Goal: Task Accomplishment & Management: Complete application form

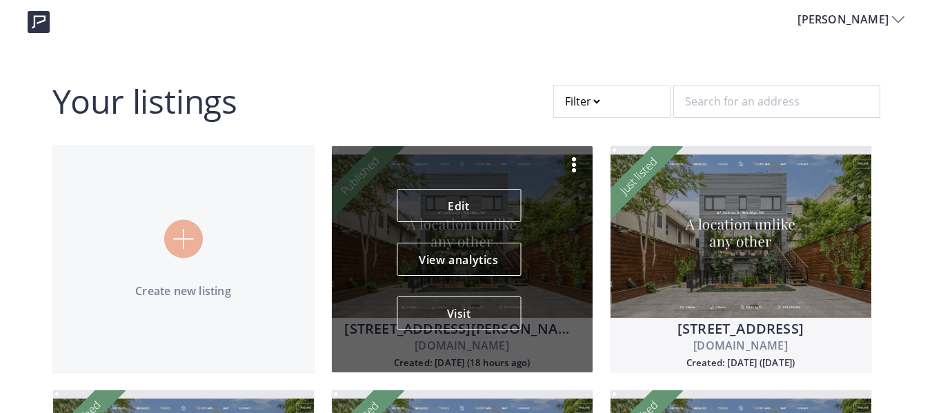
scroll to position [69, 0]
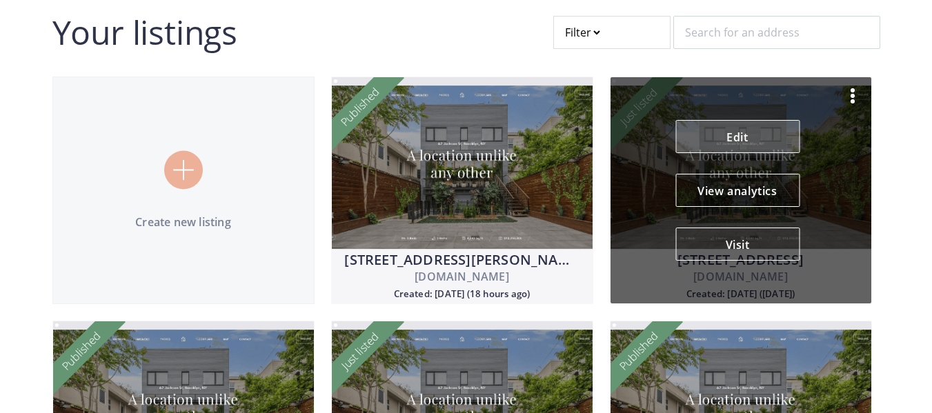
click at [751, 137] on link "Edit" at bounding box center [737, 136] width 124 height 33
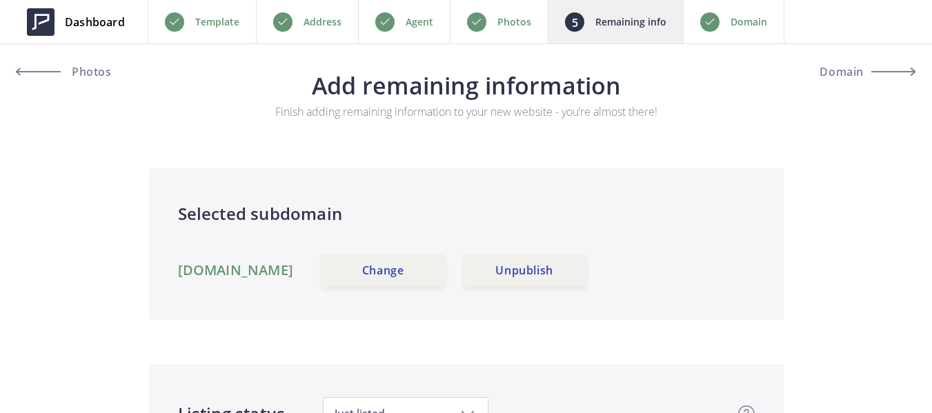
click at [301, 22] on div "Address" at bounding box center [307, 21] width 102 height 43
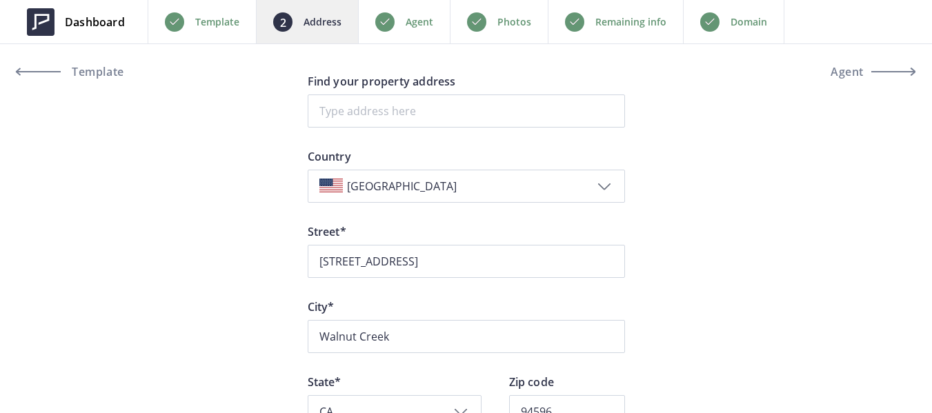
scroll to position [138, 0]
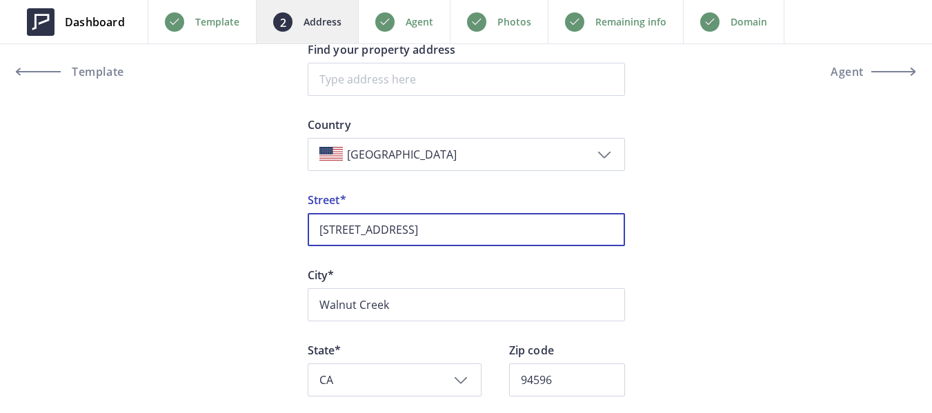
click at [470, 227] on input "[STREET_ADDRESS]" at bounding box center [466, 229] width 317 height 33
paste input "Apt 102"
type input "[STREET_ADDRESS]"
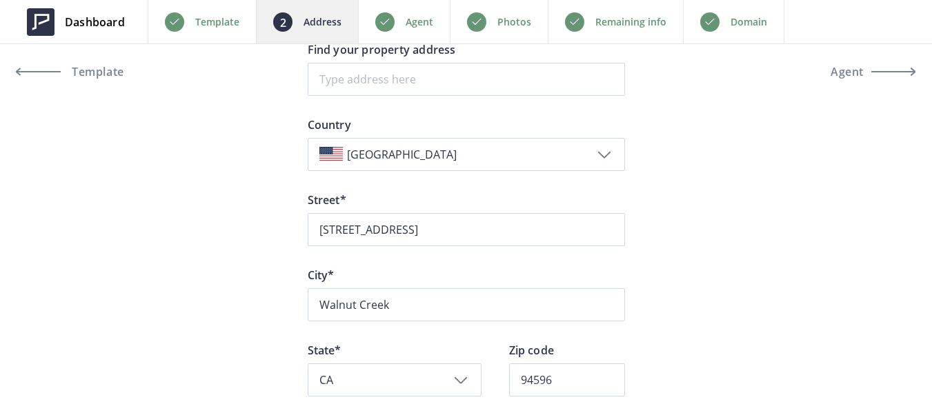
scroll to position [207, 0]
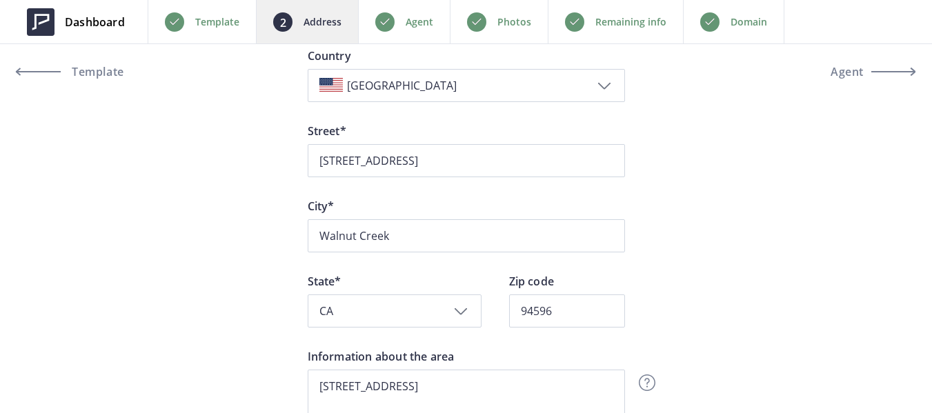
click at [215, 243] on div "Dashboard Back Template Address Agent Photos Remaining info Domain Next Templat…" at bounding box center [466, 235] width 932 height 884
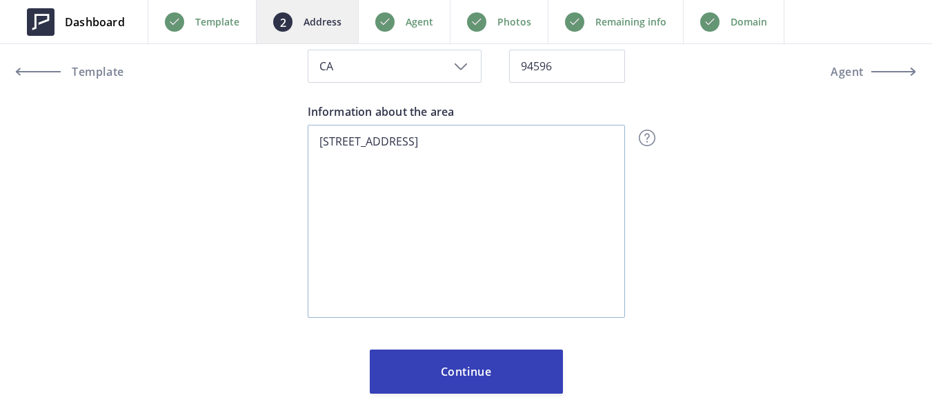
scroll to position [471, 0]
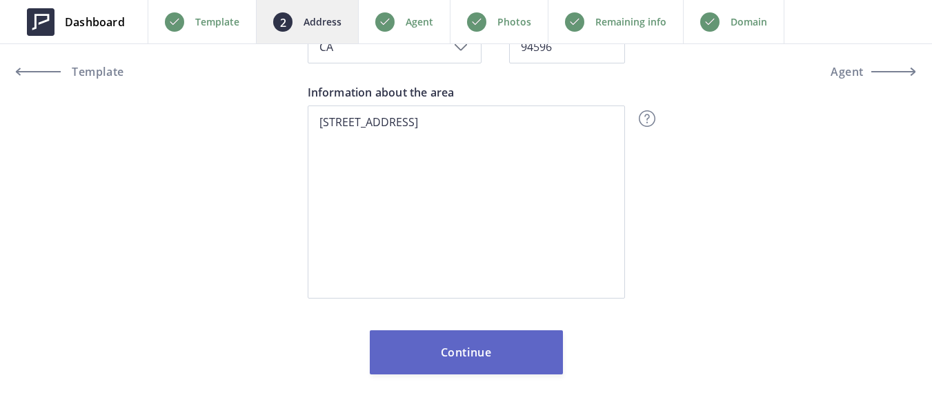
click at [467, 344] on button "Continue" at bounding box center [466, 352] width 193 height 44
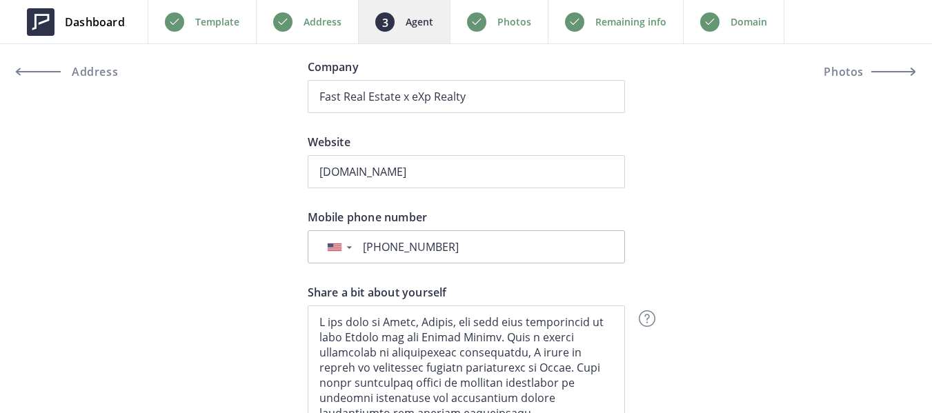
scroll to position [552, 0]
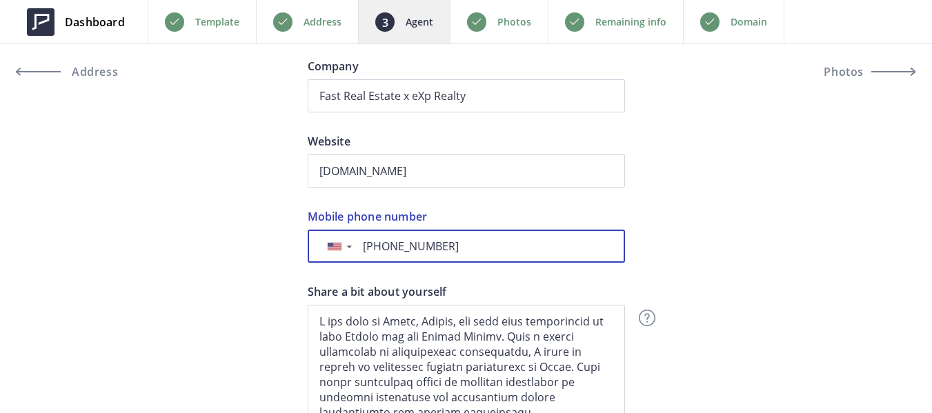
drag, startPoint x: 396, startPoint y: 247, endPoint x: 396, endPoint y: 259, distance: 12.4
click at [396, 247] on input "+1 310-498-7575" at bounding box center [485, 246] width 255 height 15
click at [382, 246] on input "+49 6249 87575" at bounding box center [485, 246] width 255 height 15
click at [397, 246] on input "+1 6249 87575" at bounding box center [485, 246] width 255 height 15
click at [399, 247] on input "+1 624 9 87575" at bounding box center [485, 246] width 255 height 15
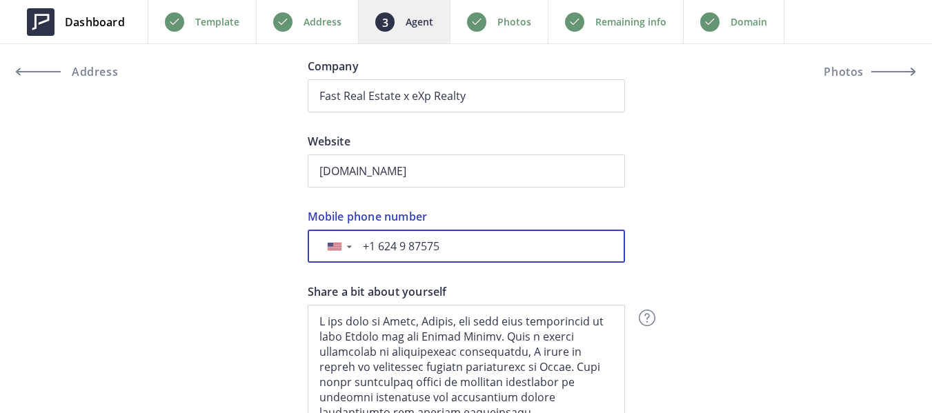
click at [403, 243] on input "+1 624 9 87575" at bounding box center [485, 246] width 255 height 15
click at [451, 247] on input "+1 69 87575" at bounding box center [485, 246] width 255 height 15
click at [413, 247] on input "+1628" at bounding box center [485, 246] width 255 height 15
type input "+"
click at [456, 243] on input "628-259" at bounding box center [485, 246] width 255 height 15
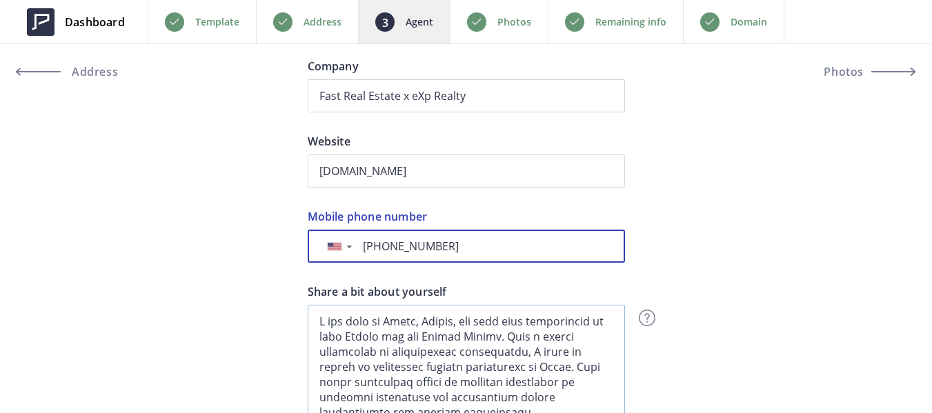
type input "+1 628-259-8398"
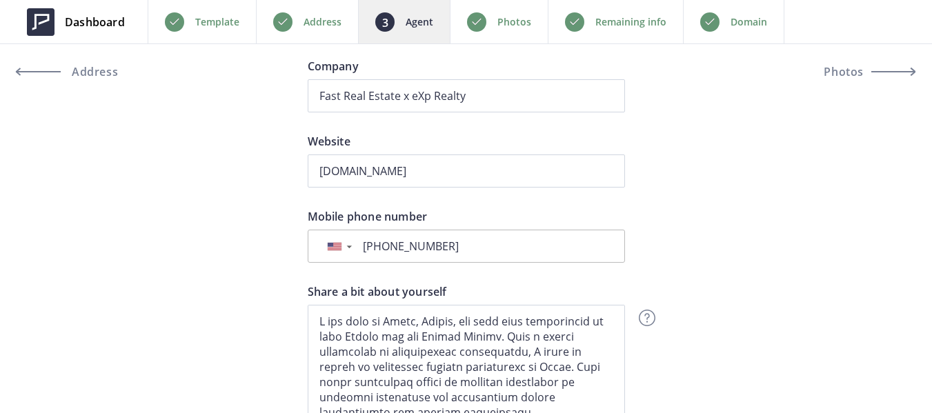
drag, startPoint x: 212, startPoint y: 181, endPoint x: 247, endPoint y: 139, distance: 55.4
click at [212, 181] on div "Preview Crop & resize Agent profile photo Oliver Davis Full name REALTOR® | DRE…" at bounding box center [466, 362] width 932 height 1519
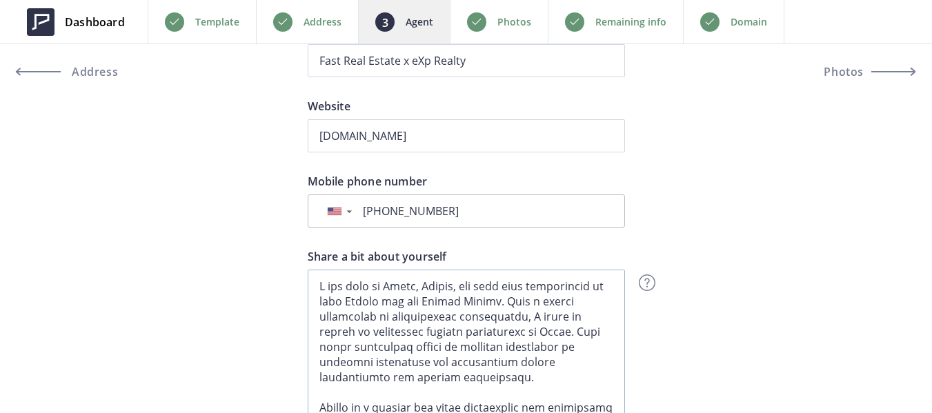
scroll to position [621, 0]
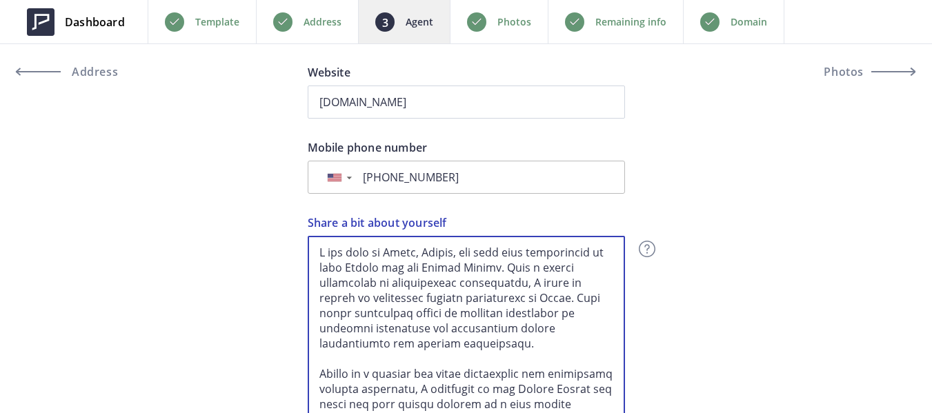
click at [444, 283] on textarea "Share a bit about yourself" at bounding box center [466, 332] width 317 height 193
paste textarea "Born and raised in Paris, France, Oliver earned a degree in Construction Engine…"
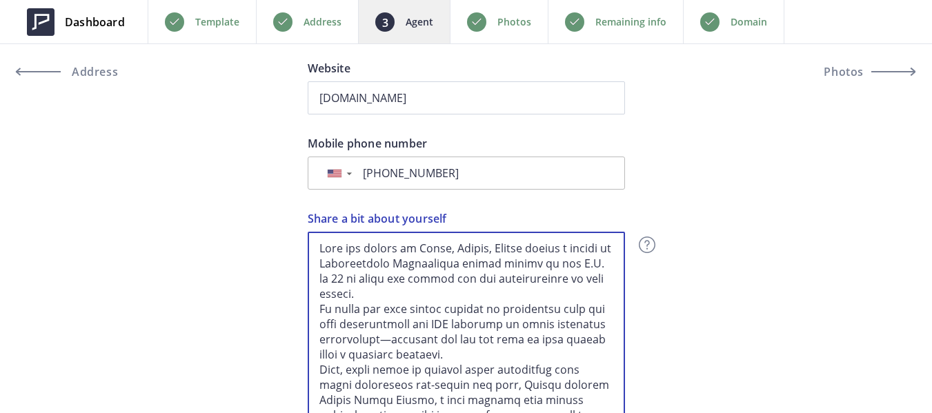
scroll to position [704, 0]
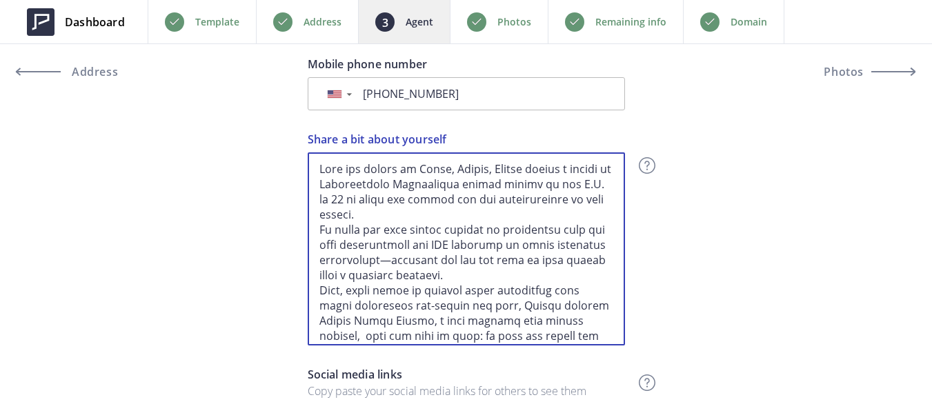
click at [473, 213] on textarea "Share a bit about yourself" at bounding box center [466, 248] width 317 height 193
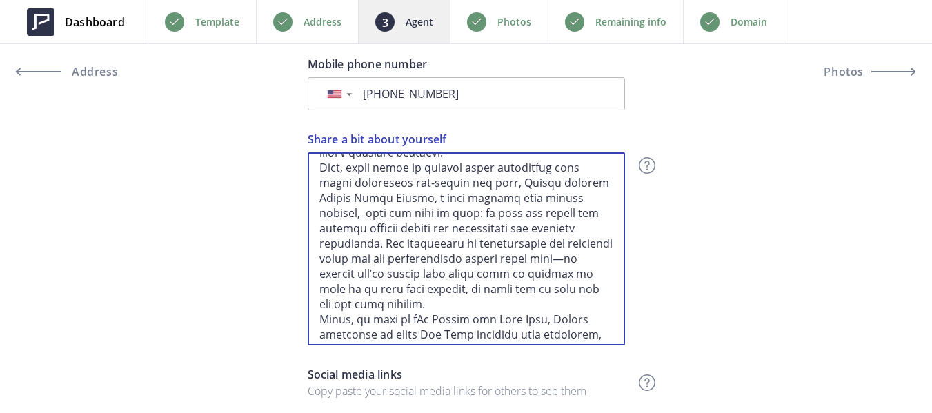
scroll to position [69, 0]
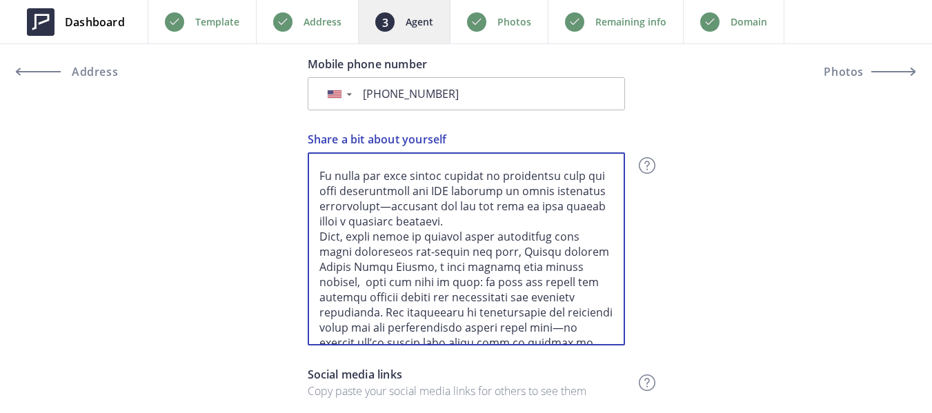
click at [531, 221] on textarea "Share a bit about yourself" at bounding box center [466, 248] width 317 height 193
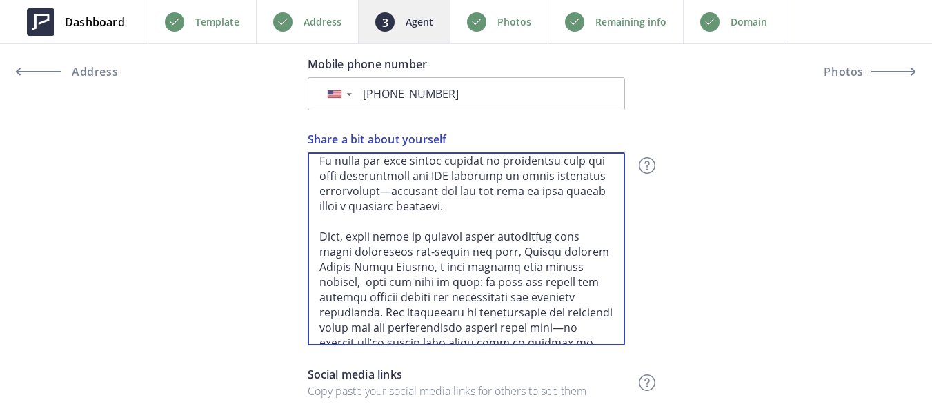
scroll to position [153, 0]
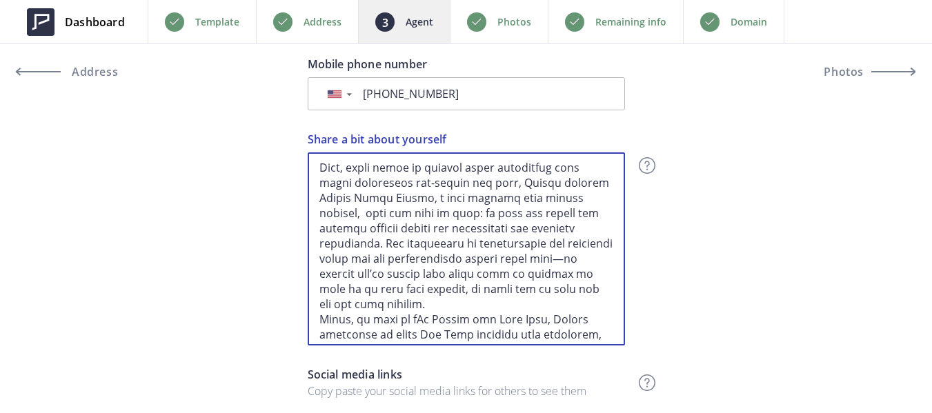
click at [500, 301] on textarea "Share a bit about yourself" at bounding box center [466, 248] width 317 height 193
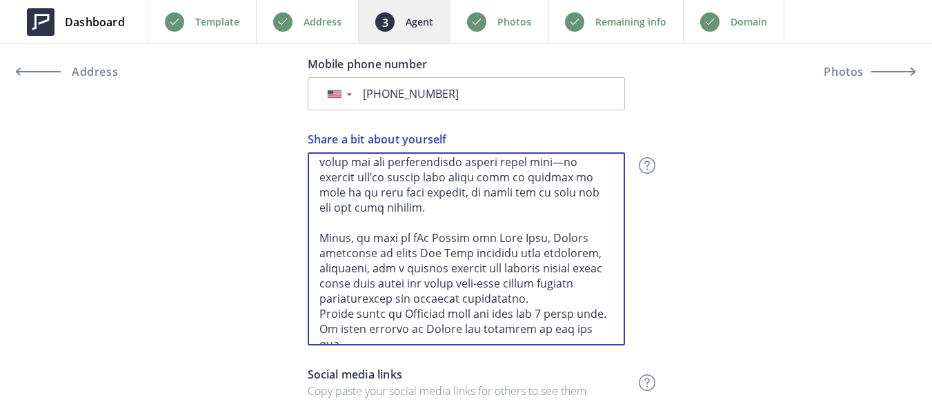
scroll to position [773, 0]
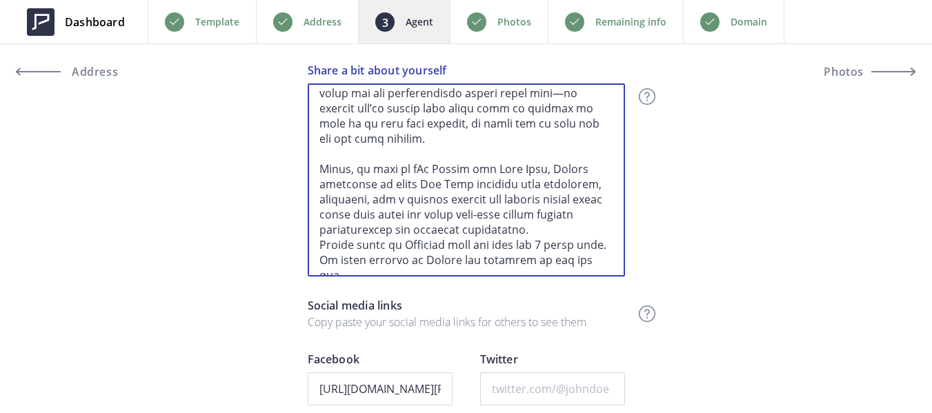
click at [594, 228] on textarea "Share a bit about yourself" at bounding box center [466, 179] width 317 height 193
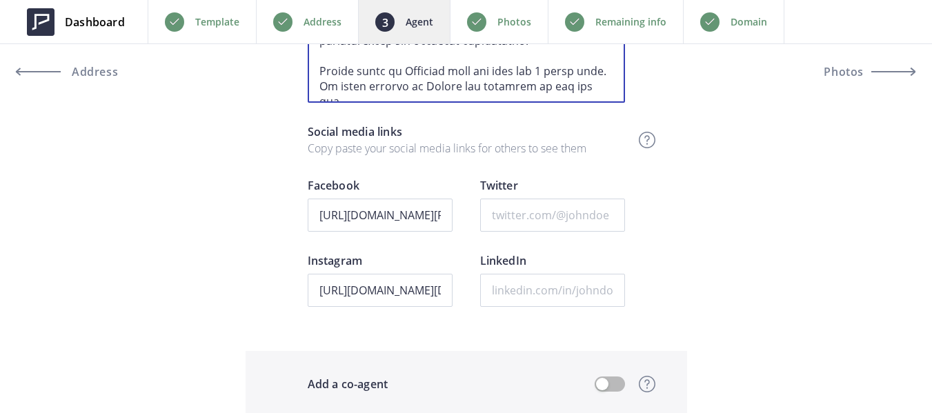
scroll to position [980, 0]
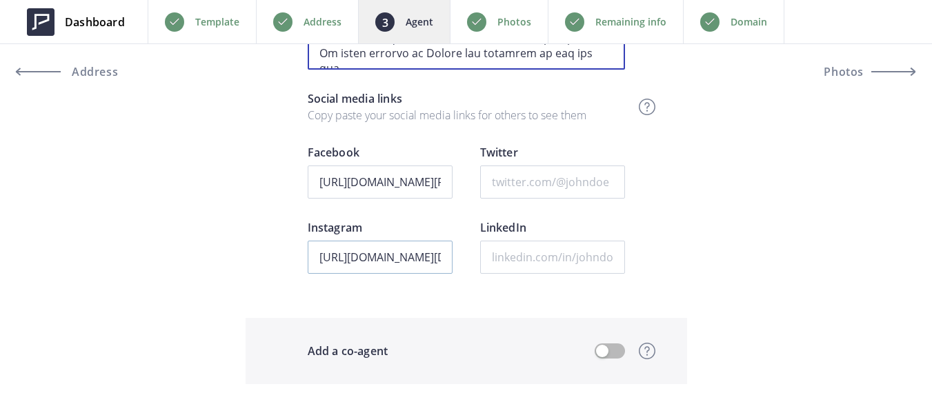
type textarea "Born and raised in Paris, France, Oliver earned a degree in Construction Engine…"
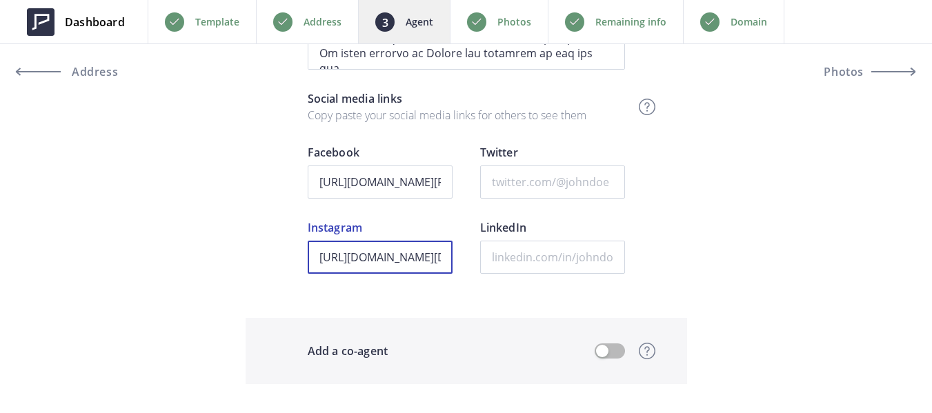
click at [409, 261] on input "https://www.instagram.com/oliverjean.davis/?hl=en" at bounding box center [380, 257] width 145 height 33
click at [398, 258] on input "https://www.instagram.com/oliverjean.davis/?hl=en" at bounding box center [380, 257] width 145 height 33
drag, startPoint x: 318, startPoint y: 254, endPoint x: 547, endPoint y: 250, distance: 229.1
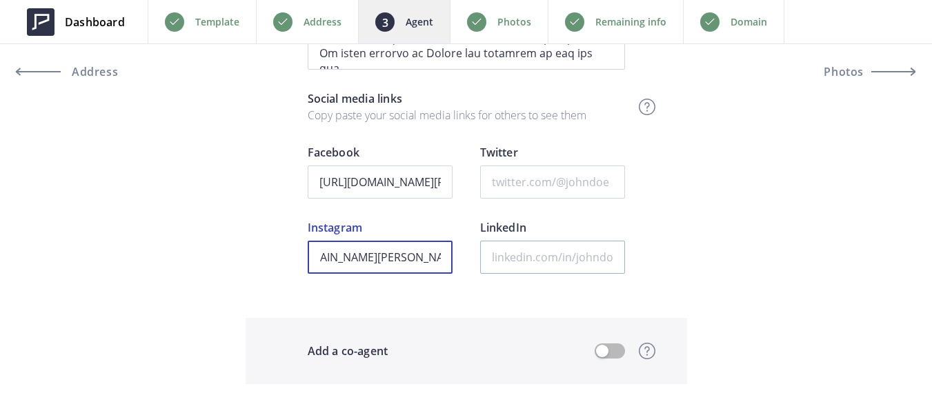
click at [547, 250] on div "https://www.instagram.com/oliverjean.davis/?hl=en Instagram LinkedIn" at bounding box center [466, 256] width 317 height 75
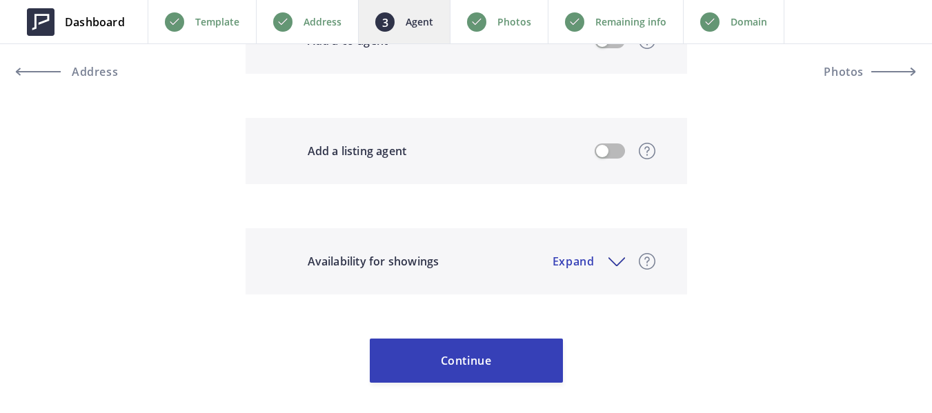
scroll to position [1320, 0]
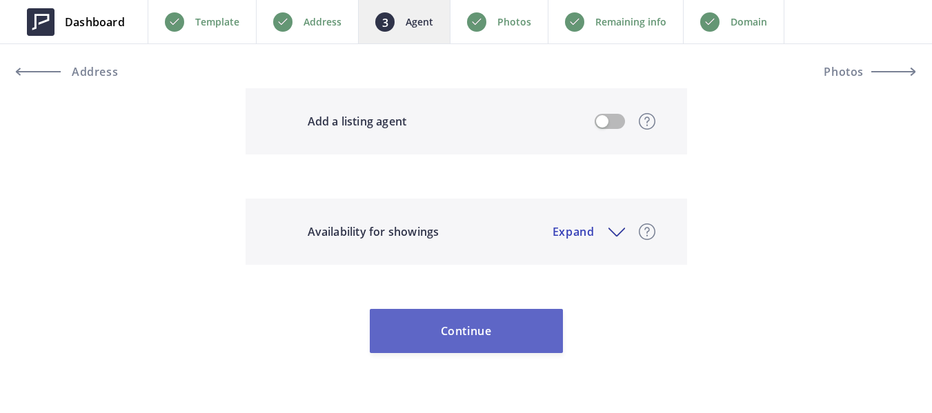
click at [494, 329] on button "Continue" at bounding box center [466, 331] width 193 height 44
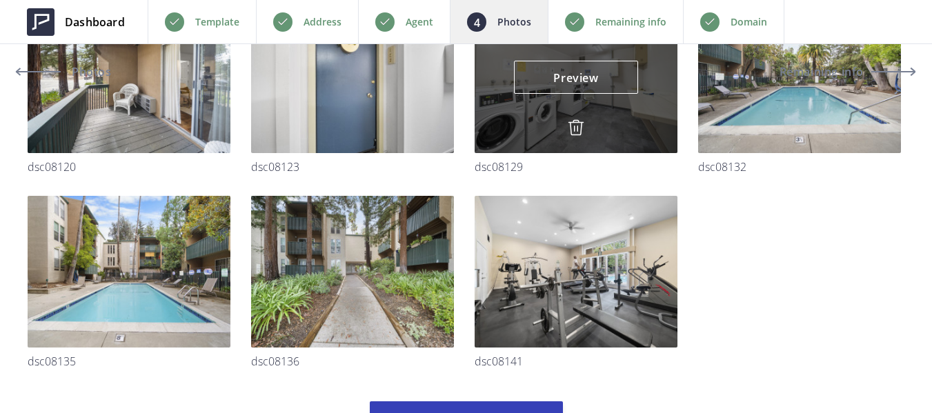
scroll to position [1645, 0]
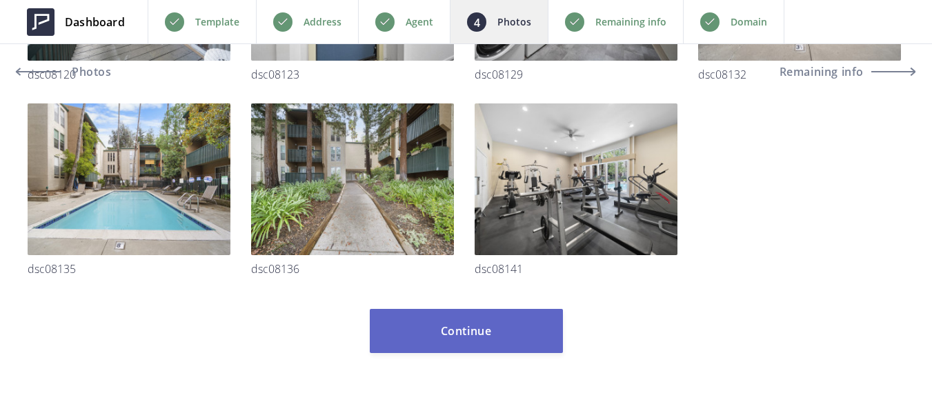
click at [483, 323] on button "Continue" at bounding box center [466, 331] width 193 height 44
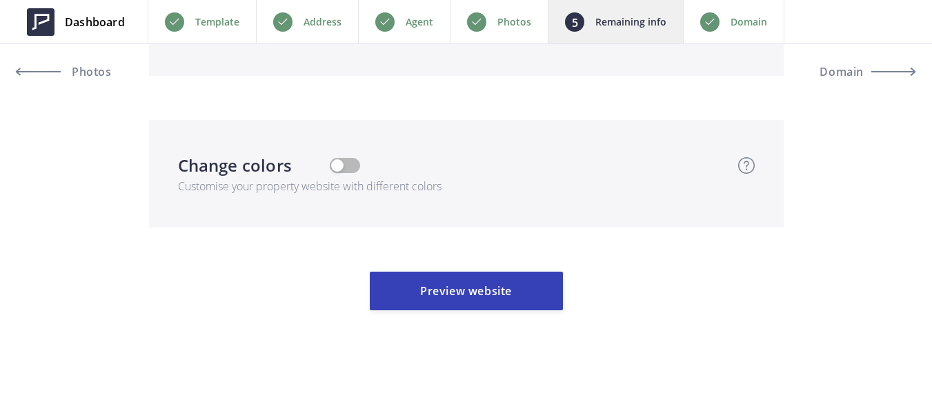
scroll to position [3599, 0]
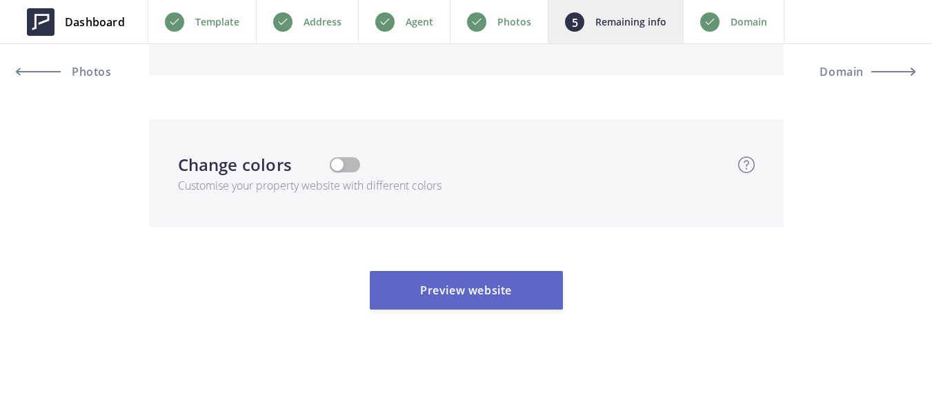
click at [467, 295] on button "Preview website" at bounding box center [466, 290] width 193 height 39
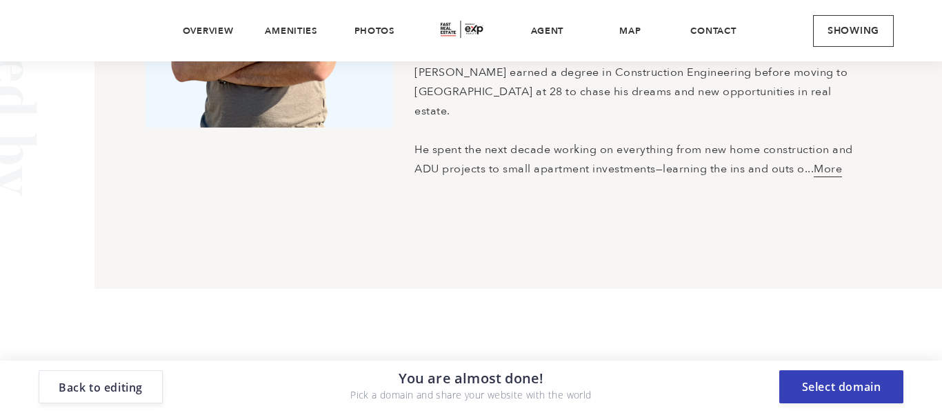
scroll to position [4760, 0]
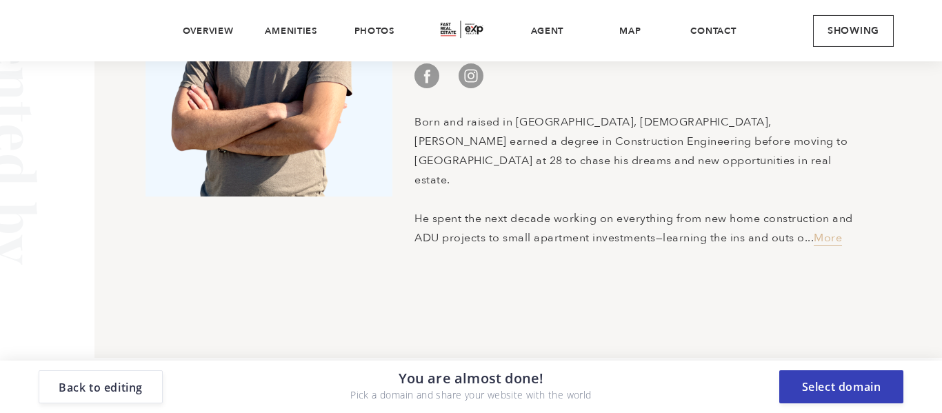
click at [835, 230] on link "More" at bounding box center [828, 238] width 28 height 16
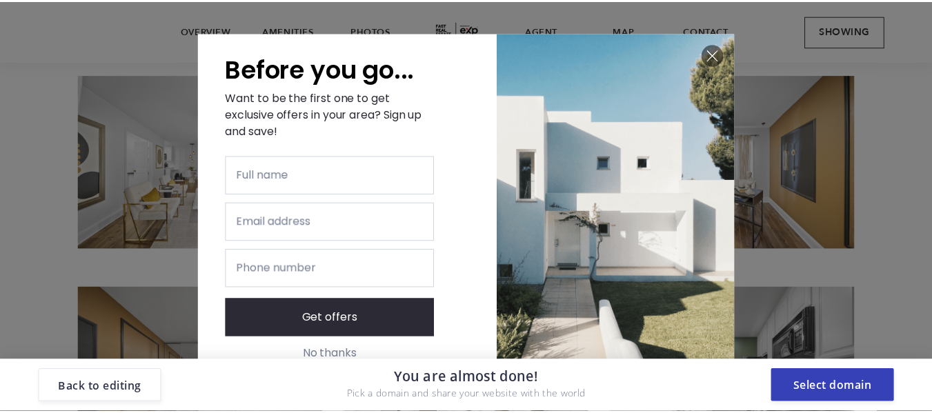
scroll to position [1887, 0]
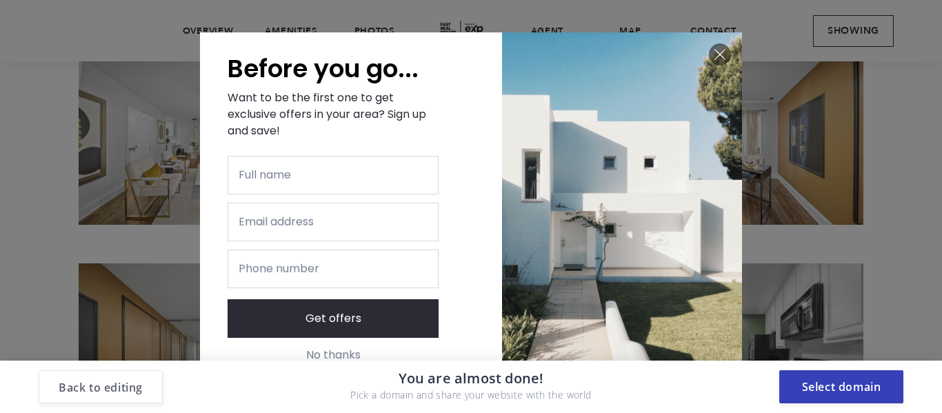
click at [106, 384] on button "Back to editing" at bounding box center [101, 386] width 124 height 33
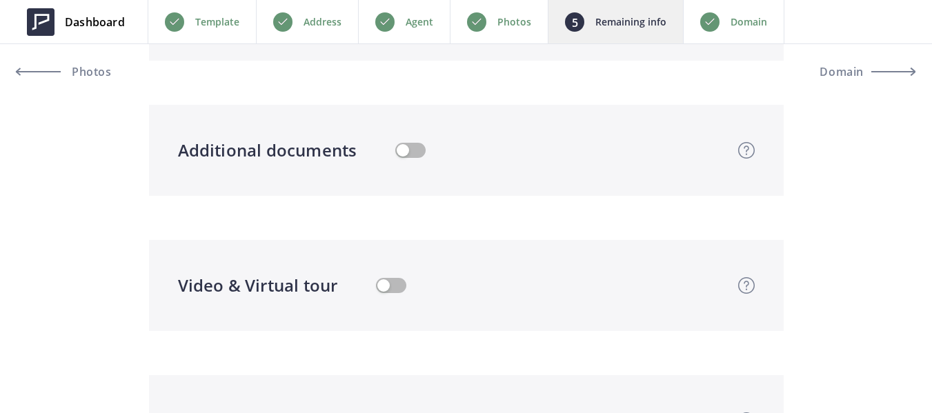
scroll to position [2690, 0]
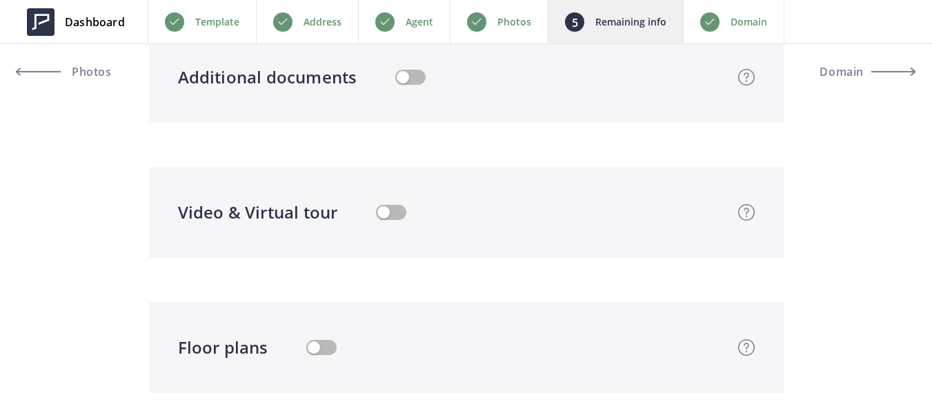
click at [402, 215] on button "button" at bounding box center [391, 212] width 30 height 15
type input "420,888"
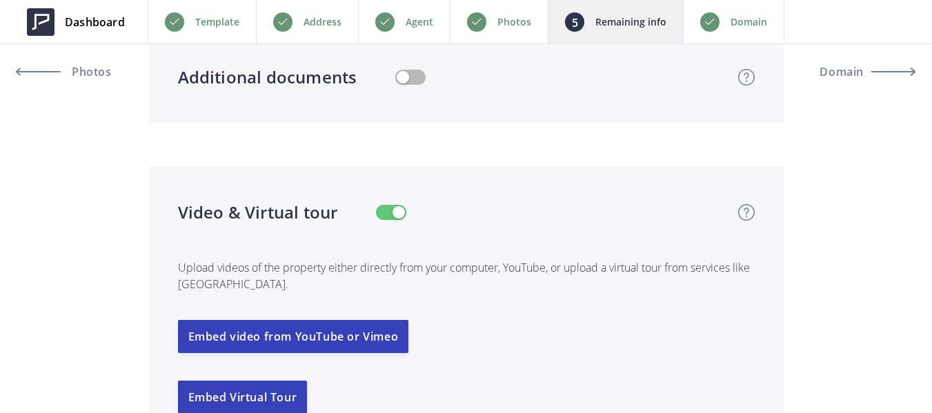
scroll to position [2759, 0]
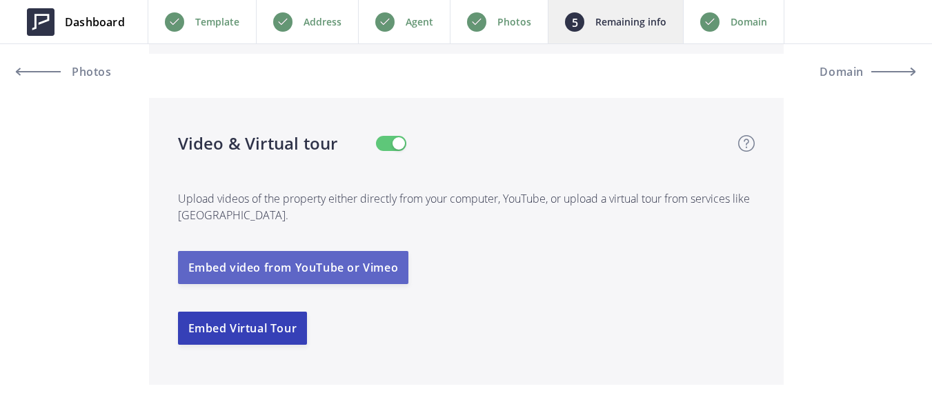
click at [366, 274] on button "Embed video from YouTube or Vimeo" at bounding box center [293, 267] width 231 height 33
